Goal: Task Accomplishment & Management: Manage account settings

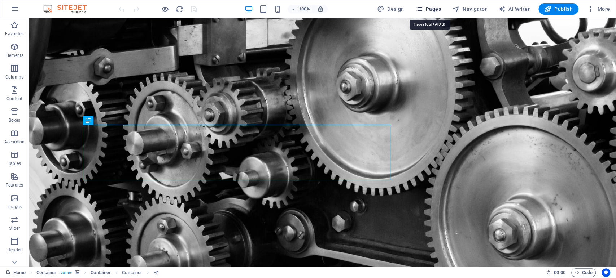
click at [422, 7] on icon "button" at bounding box center [418, 8] width 7 height 7
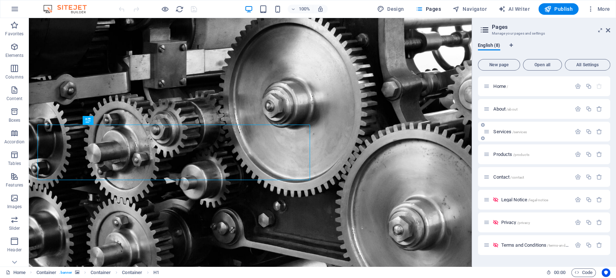
click at [503, 131] on span "Services /services" at bounding box center [509, 131] width 33 height 5
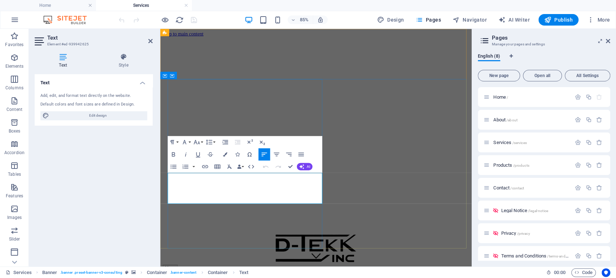
drag, startPoint x: 297, startPoint y: 231, endPoint x: 195, endPoint y: 230, distance: 101.7
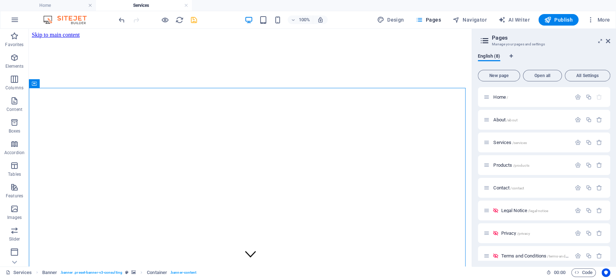
click at [191, 19] on icon "save" at bounding box center [194, 20] width 8 height 8
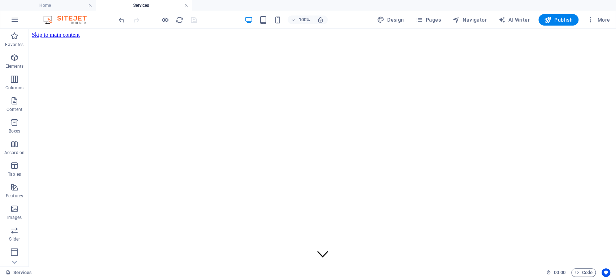
click at [185, 5] on link at bounding box center [186, 5] width 4 height 7
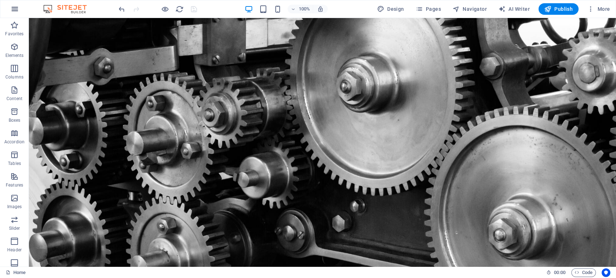
click at [18, 8] on icon "button" at bounding box center [14, 9] width 9 height 9
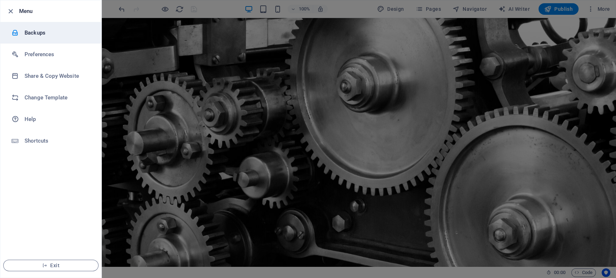
click at [19, 35] on div at bounding box center [18, 32] width 13 height 7
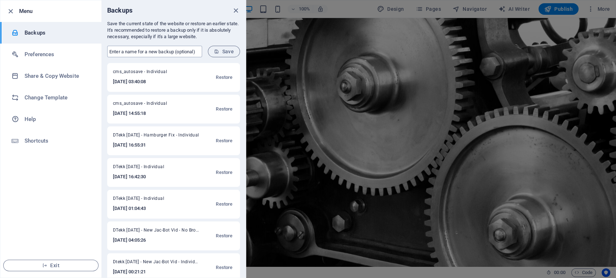
click at [141, 49] on input "text" at bounding box center [154, 52] width 95 height 12
click at [132, 51] on input "text" at bounding box center [154, 52] width 95 height 12
click at [164, 52] on input "DTekk [DATE] - Delightfully removed from Services" at bounding box center [154, 52] width 95 height 12
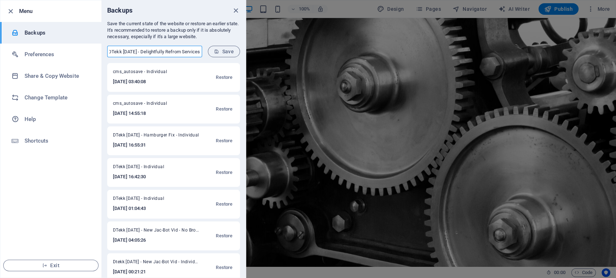
scroll to position [0, 8]
type input "DTekk [DATE] - Delightfully Removed from Services"
click at [223, 52] on span "Save" at bounding box center [224, 52] width 20 height 6
click at [238, 10] on icon "close" at bounding box center [236, 10] width 8 height 8
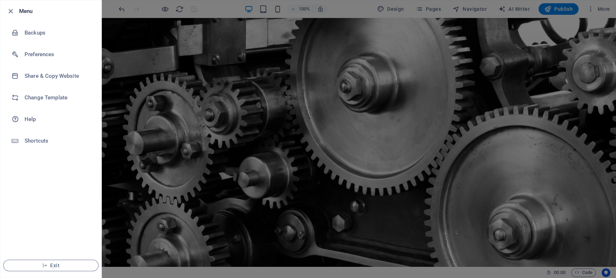
click at [369, 65] on div at bounding box center [308, 139] width 616 height 278
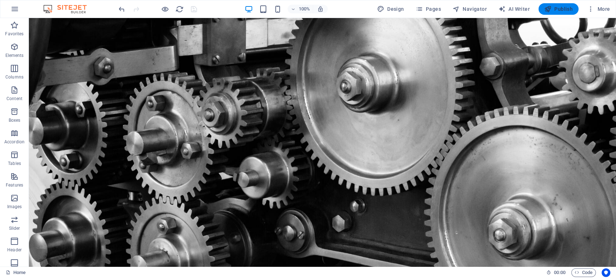
click at [557, 8] on span "Publish" at bounding box center [558, 8] width 28 height 7
